Goal: Entertainment & Leisure: Consume media (video, audio)

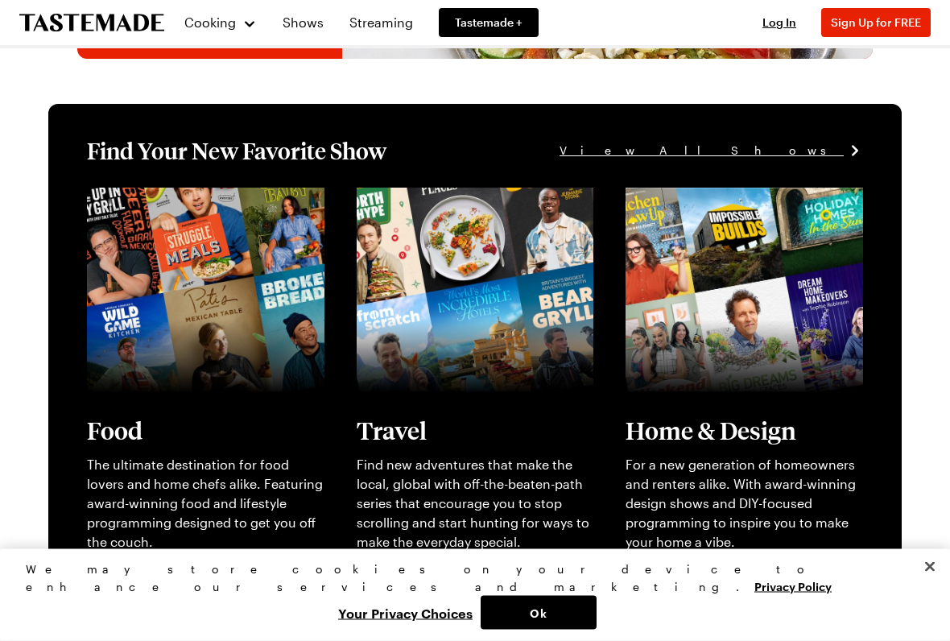
scroll to position [287, 0]
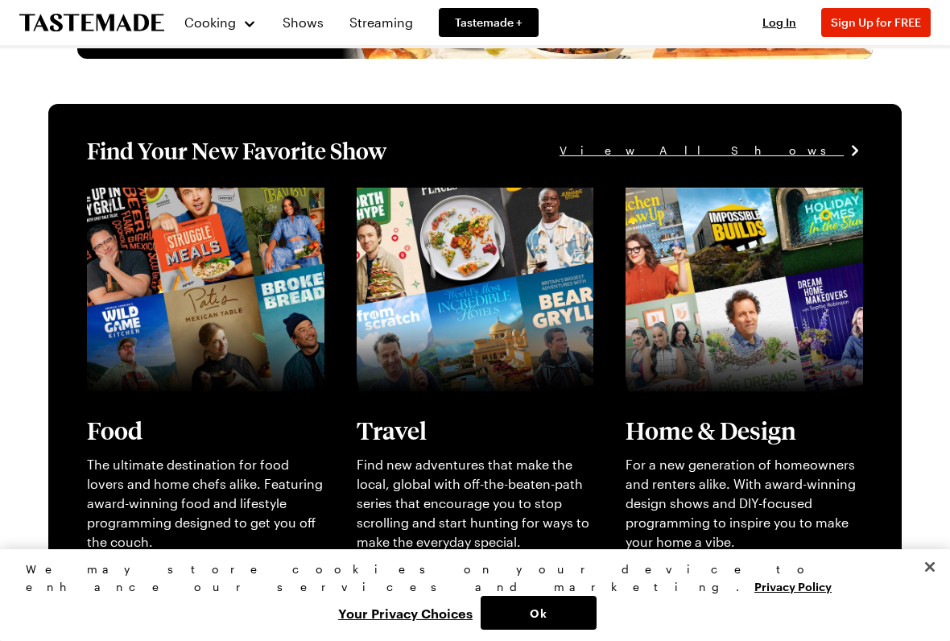
click at [179, 204] on link "View full content for [object Object]" at bounding box center [197, 196] width 220 height 15
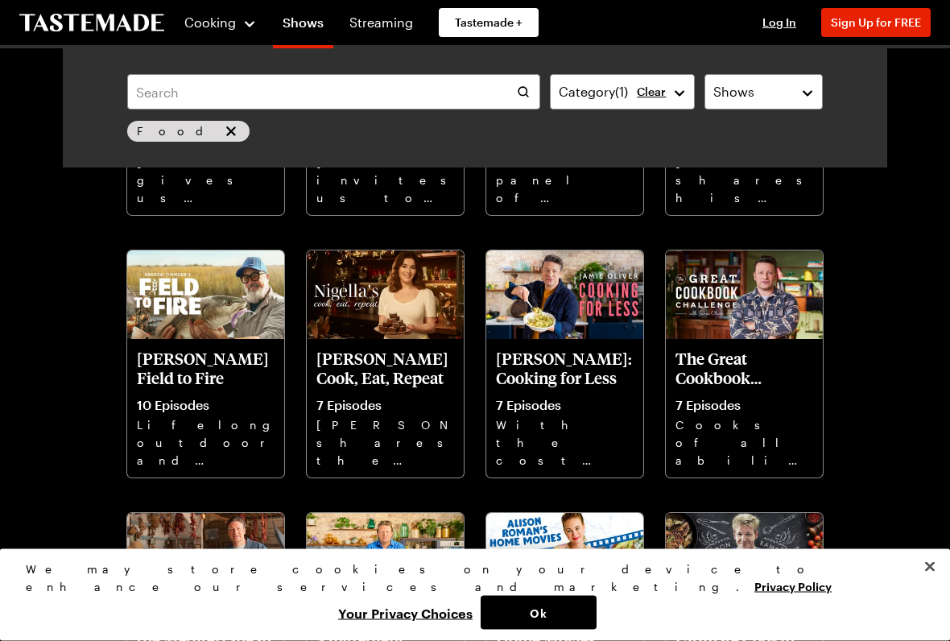
scroll to position [822, 0]
click at [380, 338] on img at bounding box center [385, 294] width 157 height 89
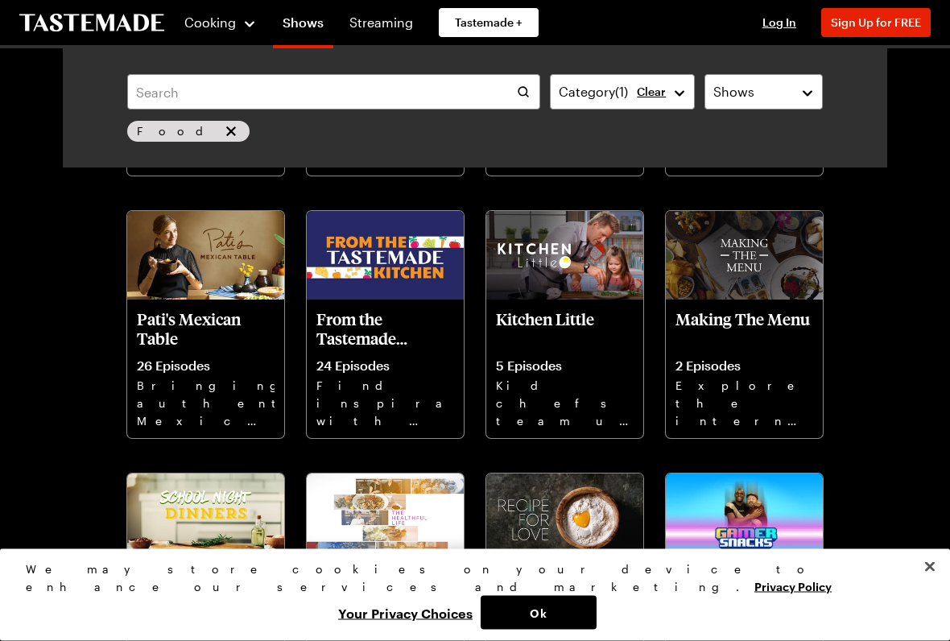
scroll to position [3205, 0]
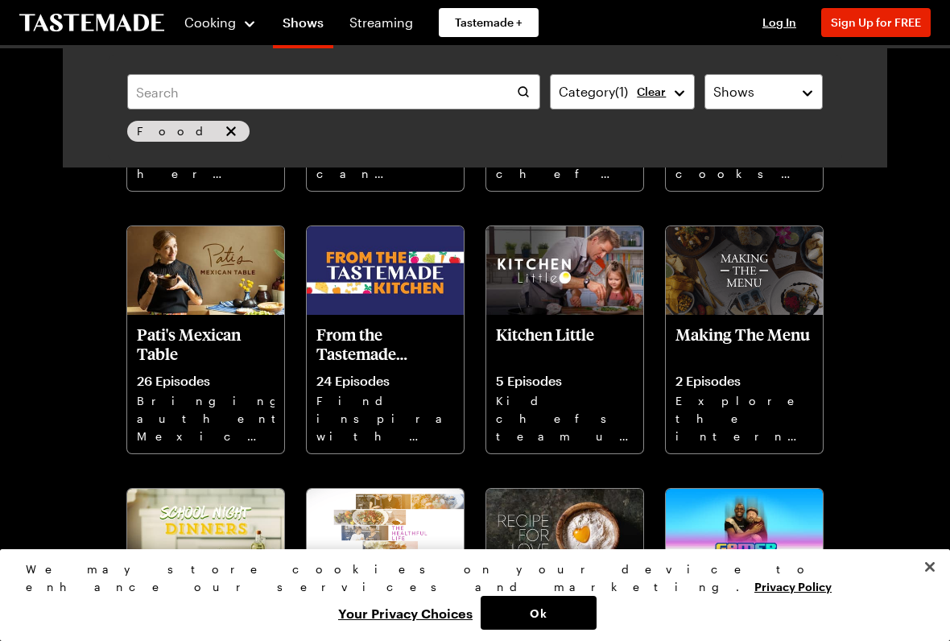
click at [202, 348] on p "Pati's Mexican Table" at bounding box center [206, 343] width 138 height 39
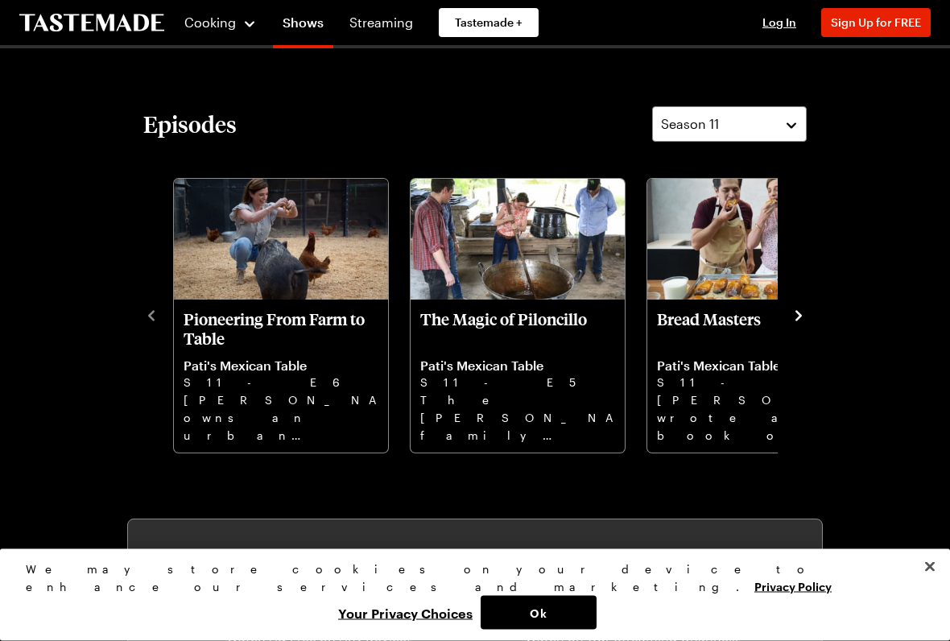
scroll to position [344, 0]
click at [510, 293] on img "The Magic of Piloncillo" at bounding box center [517, 239] width 214 height 121
click at [885, 438] on div at bounding box center [475, 320] width 950 height 641
